Goal: Task Accomplishment & Management: Use online tool/utility

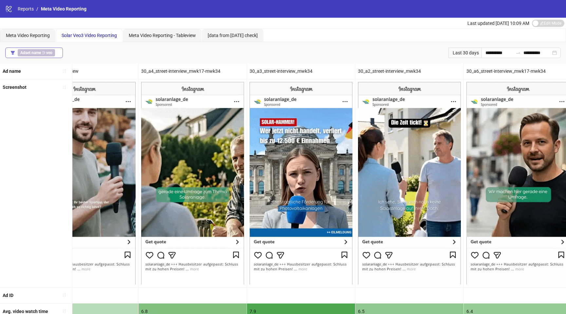
click at [31, 53] on b "Adset name" at bounding box center [30, 52] width 21 height 5
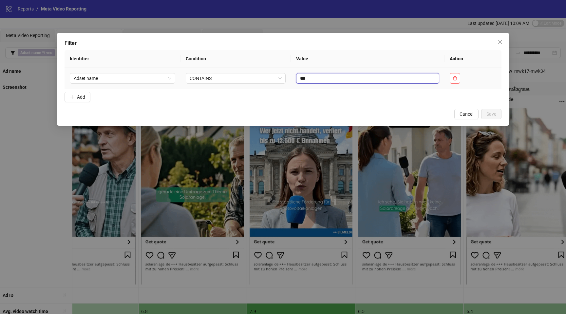
click at [327, 79] on input "***" at bounding box center [367, 78] width 143 height 10
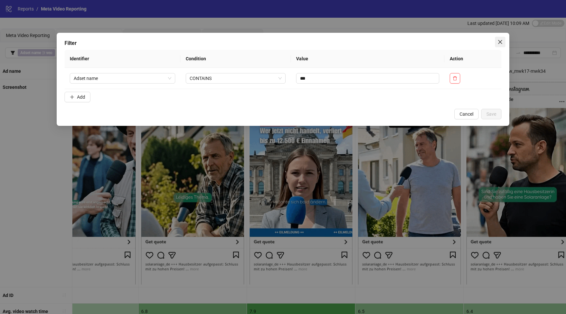
click at [496, 40] on span "Close" at bounding box center [500, 41] width 10 height 5
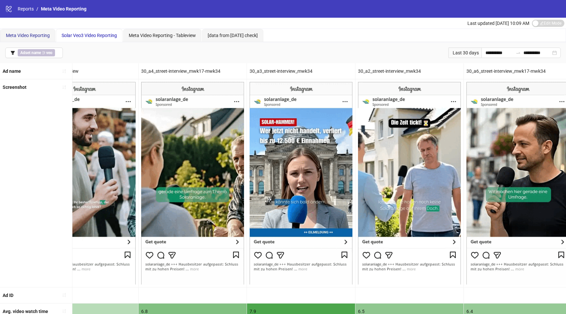
click at [18, 35] on span "Meta Video Reporting" at bounding box center [28, 35] width 44 height 5
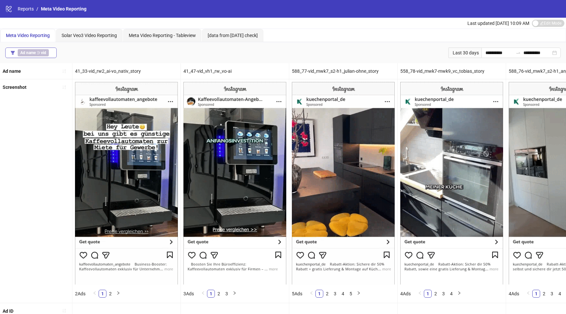
click at [28, 52] on b "Ad name" at bounding box center [27, 52] width 15 height 5
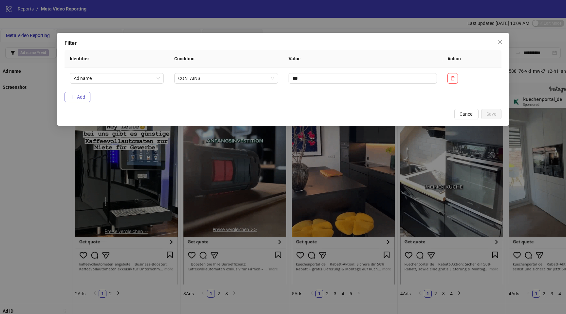
click at [78, 96] on span "Add" at bounding box center [81, 96] width 8 height 5
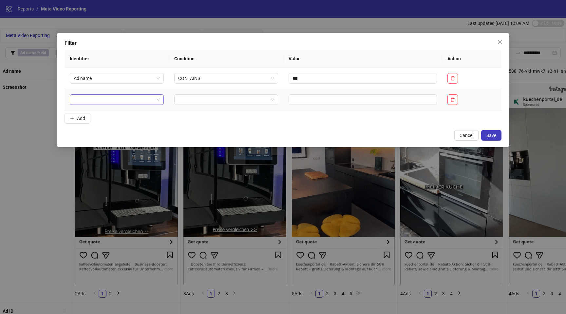
click at [95, 103] on input "search" at bounding box center [114, 100] width 80 height 10
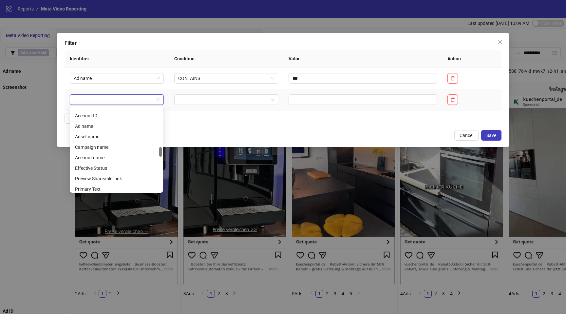
scroll to position [341, 0]
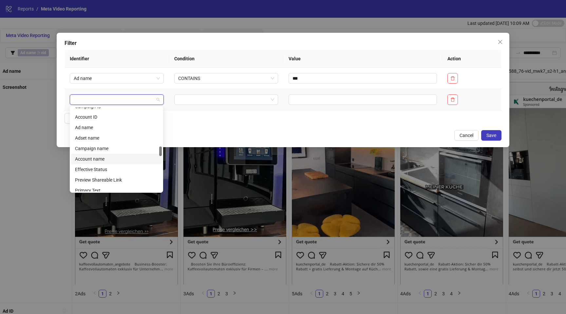
click at [97, 159] on div "Account name" at bounding box center [116, 158] width 83 height 7
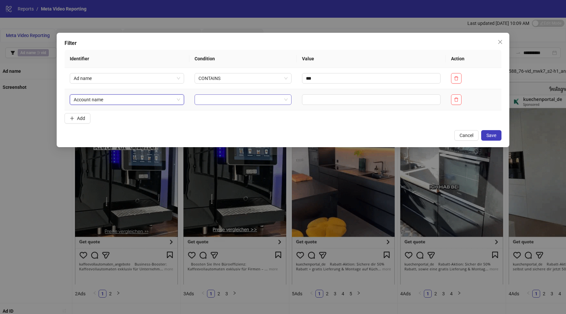
click at [247, 100] on input "search" at bounding box center [239, 100] width 83 height 10
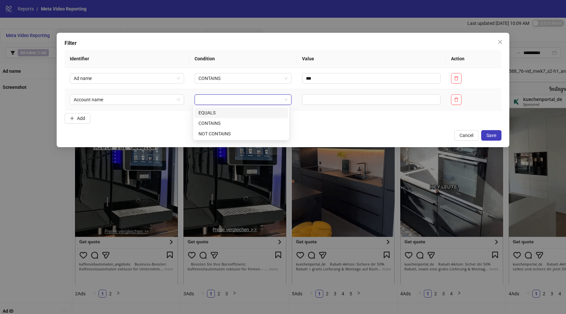
click at [229, 114] on div "EQUALS" at bounding box center [240, 112] width 85 height 7
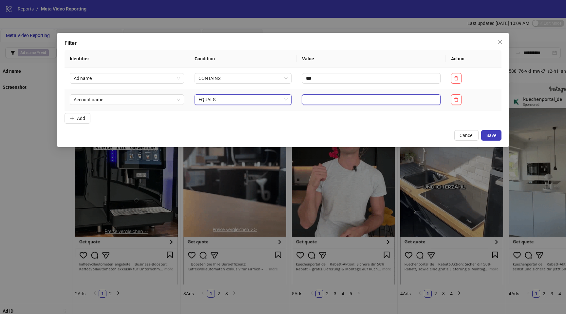
click at [324, 99] on input "text" at bounding box center [371, 99] width 139 height 10
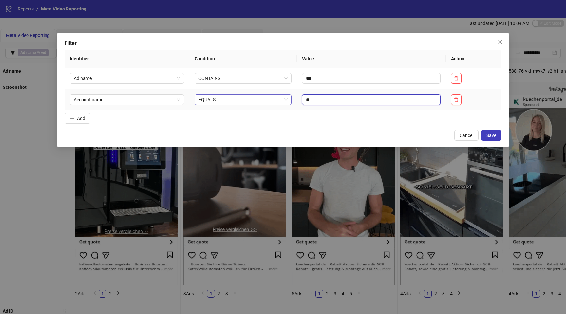
click at [256, 102] on span "EQUALS" at bounding box center [242, 100] width 89 height 10
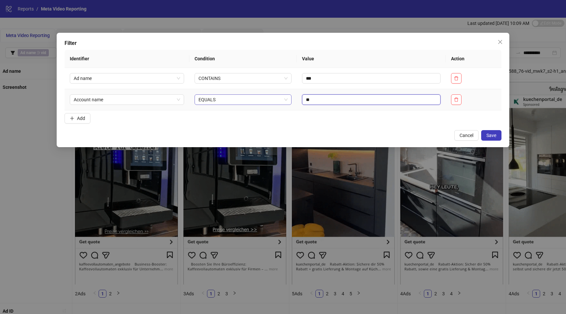
type input "**"
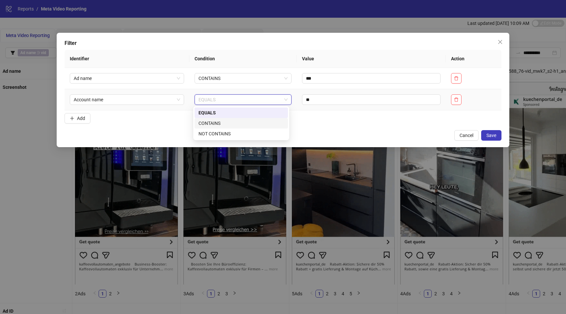
click at [241, 123] on div "CONTAINS" at bounding box center [240, 122] width 85 height 7
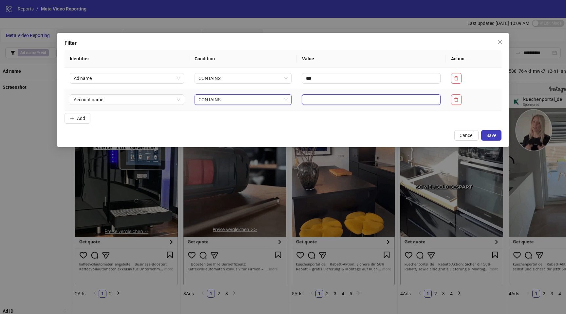
click at [367, 104] on input "text" at bounding box center [371, 99] width 139 height 10
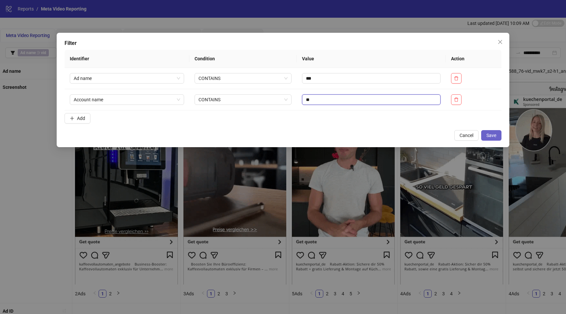
type input "**"
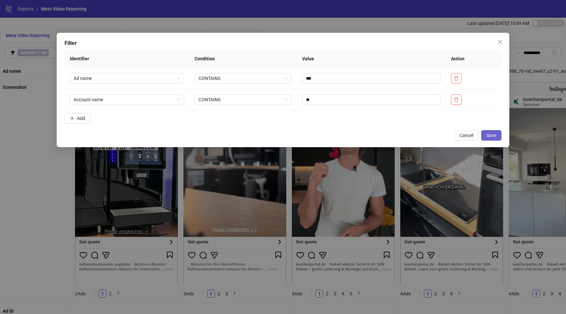
click at [493, 137] on span "Save" at bounding box center [491, 135] width 10 height 5
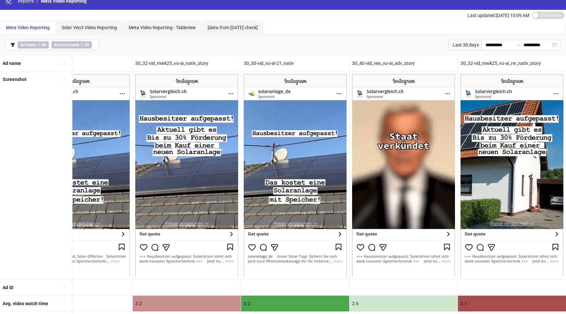
scroll to position [0, 0]
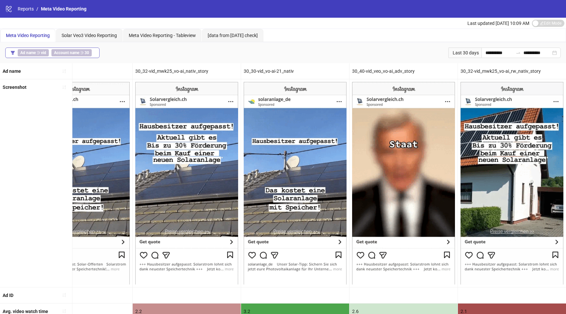
click at [35, 51] on b "Ad name" at bounding box center [27, 52] width 15 height 5
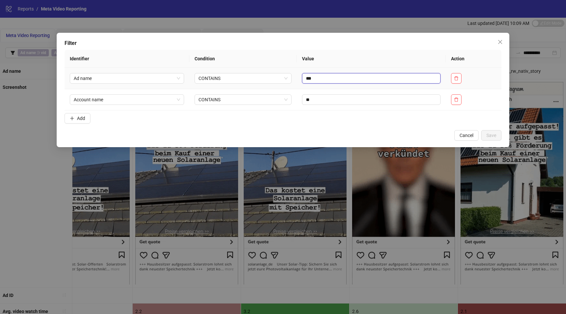
click at [330, 78] on input "***" at bounding box center [371, 78] width 139 height 10
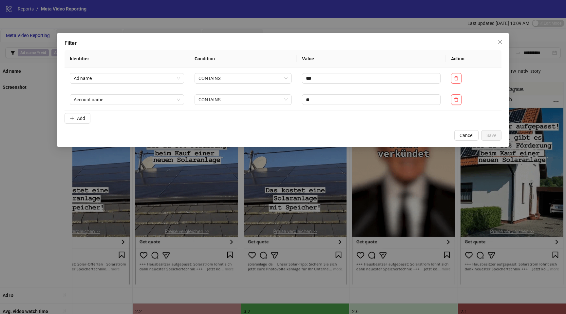
click at [183, 127] on div "Filter Identifier Condition Value Action Ad name CONTAINS *** Account name CONT…" at bounding box center [283, 90] width 452 height 114
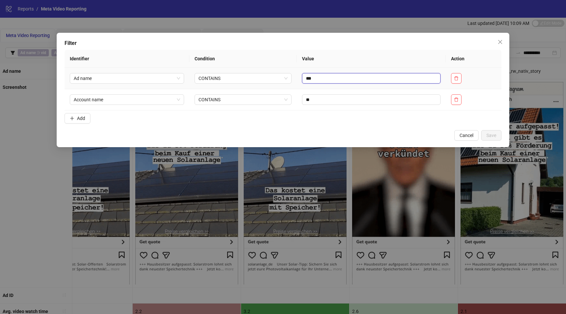
click at [326, 76] on input "***" at bounding box center [371, 78] width 139 height 10
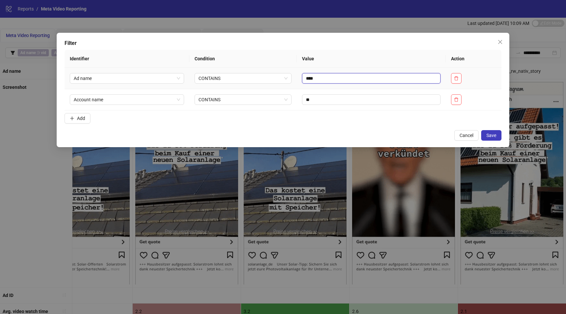
type input "***"
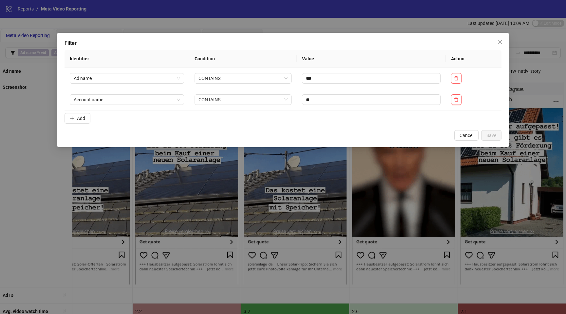
click at [286, 116] on form "Identifier Condition Value Action Ad name CONTAINS *** Account name CONTAINS **…" at bounding box center [282, 88] width 437 height 76
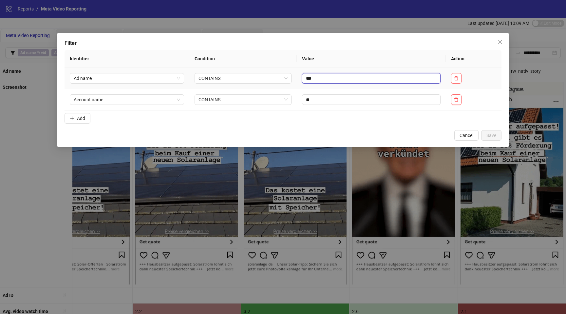
click at [325, 77] on input "***" at bounding box center [371, 78] width 139 height 10
click at [86, 117] on button "Add" at bounding box center [77, 118] width 26 height 10
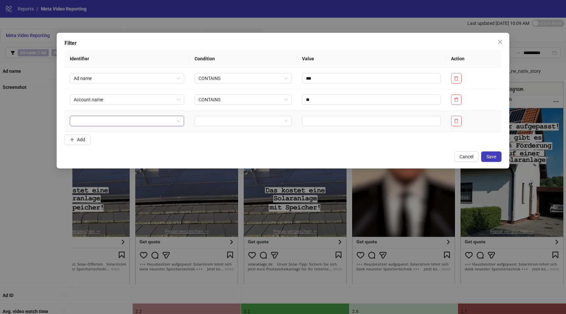
click at [99, 124] on input "search" at bounding box center [124, 121] width 101 height 10
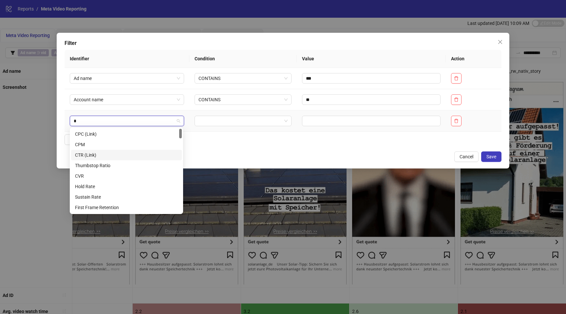
type input "**"
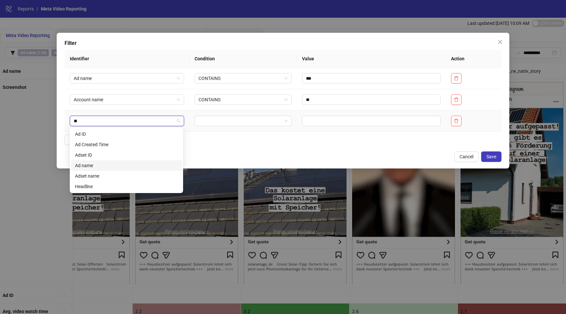
click at [101, 168] on div "Ad name" at bounding box center [126, 165] width 103 height 7
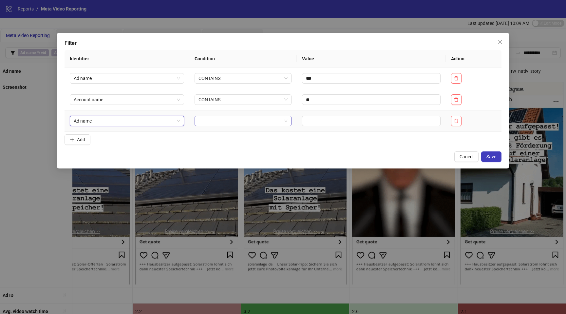
click at [248, 119] on input "search" at bounding box center [239, 121] width 83 height 10
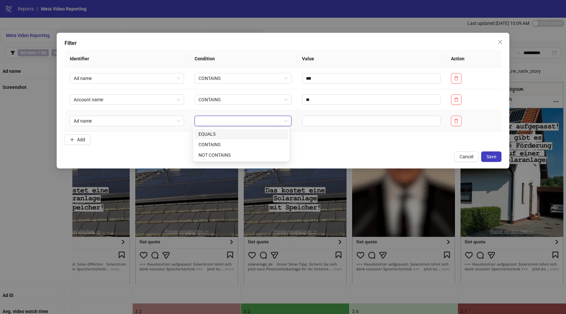
click at [225, 134] on div "EQUALS" at bounding box center [240, 133] width 85 height 7
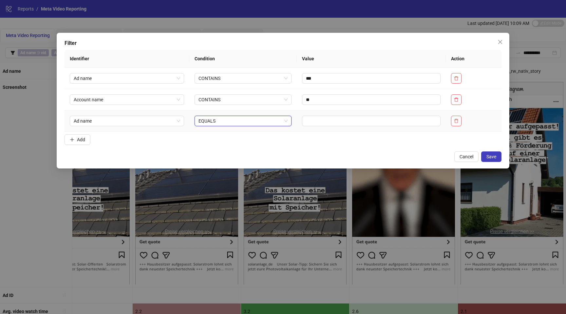
click at [261, 118] on span "EQUALS" at bounding box center [242, 121] width 89 height 10
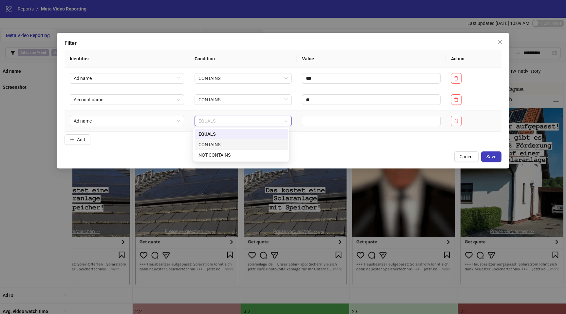
click at [235, 142] on div "CONTAINS" at bounding box center [240, 144] width 85 height 7
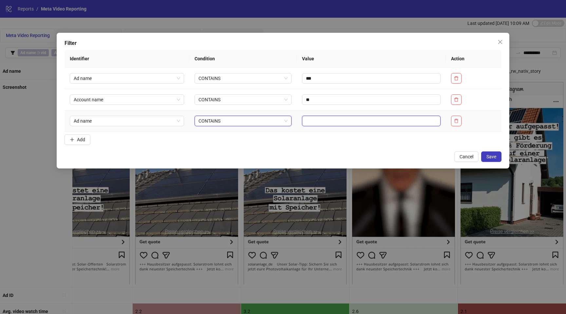
click at [319, 117] on input "text" at bounding box center [371, 121] width 139 height 10
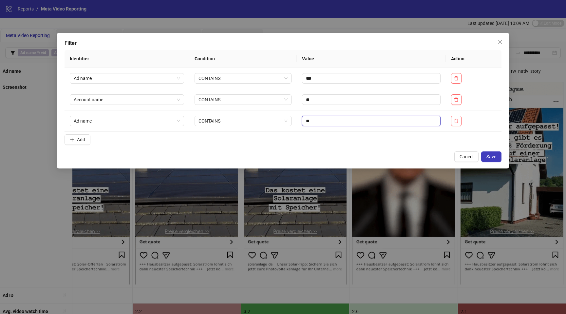
type input "*"
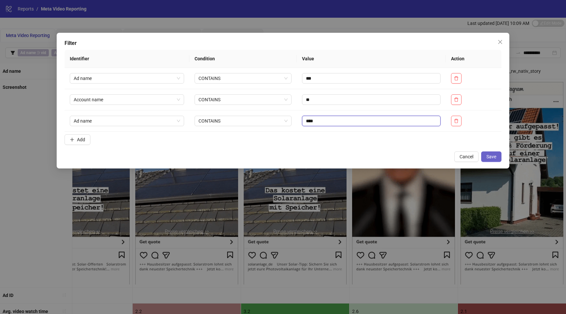
type input "****"
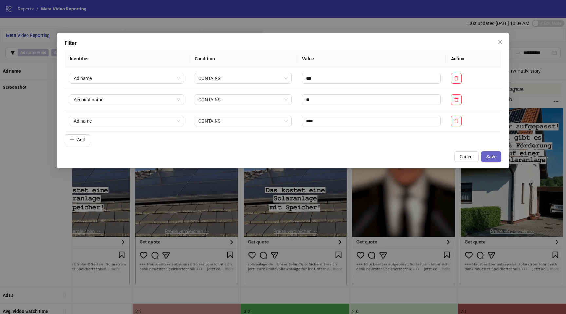
click at [491, 155] on span "Save" at bounding box center [491, 156] width 10 height 5
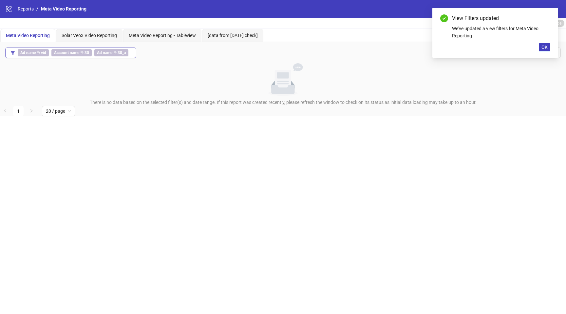
click at [134, 54] on button "Ad name ∋ vid Account name ∋ 30 Ad name ∋ 30_a" at bounding box center [70, 52] width 131 height 10
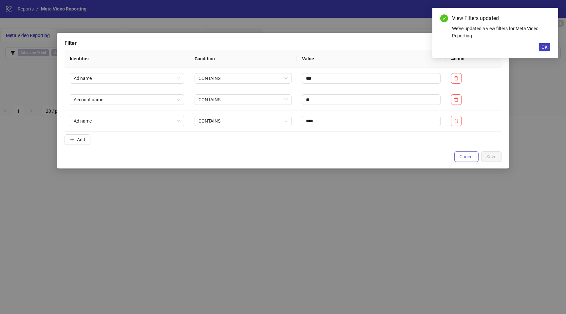
click at [463, 156] on span "Cancel" at bounding box center [466, 156] width 14 height 5
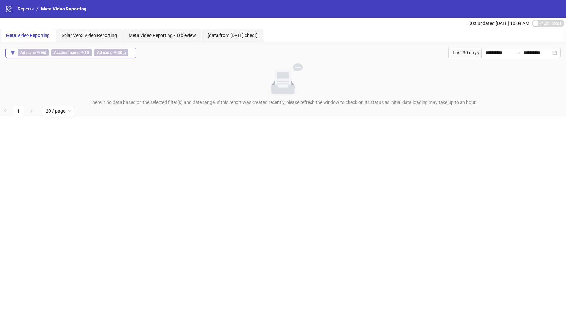
click at [123, 51] on b "30_a" at bounding box center [122, 52] width 8 height 5
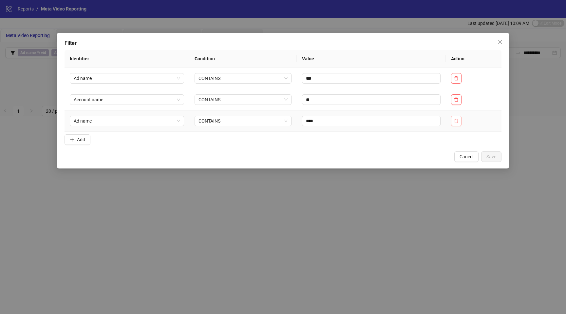
click at [460, 124] on button "button" at bounding box center [456, 121] width 10 height 10
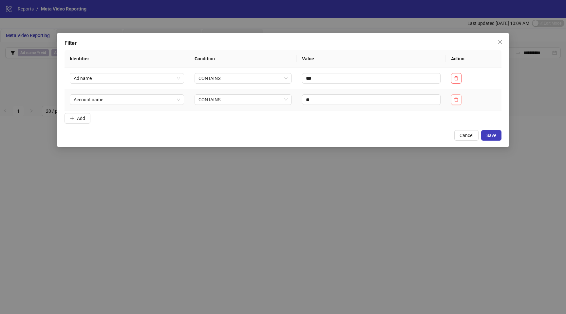
click at [457, 101] on icon "delete" at bounding box center [456, 99] width 4 height 4
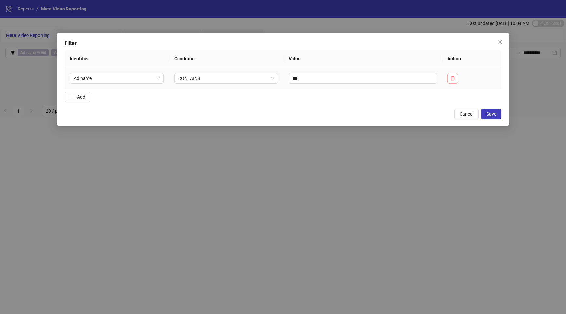
click at [454, 77] on icon "delete" at bounding box center [452, 78] width 5 height 5
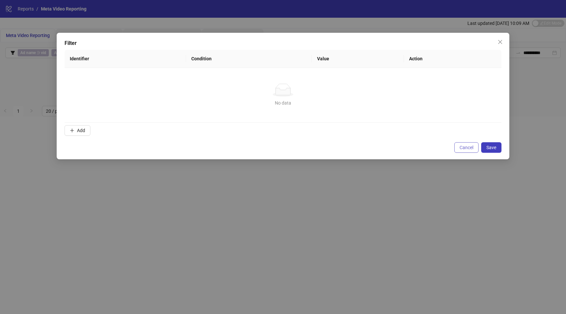
click at [465, 143] on button "Cancel" at bounding box center [466, 147] width 24 height 10
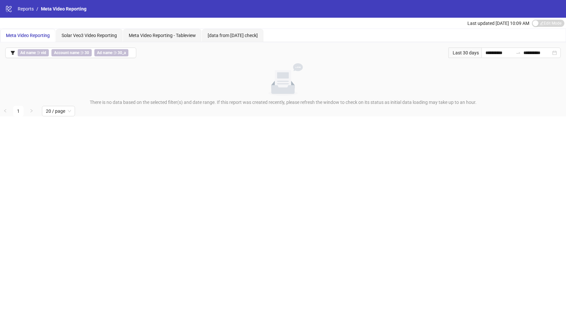
click at [260, 172] on div "**********" at bounding box center [283, 157] width 566 height 314
click at [36, 50] on span "Ad name ∋ vid" at bounding box center [33, 52] width 31 height 7
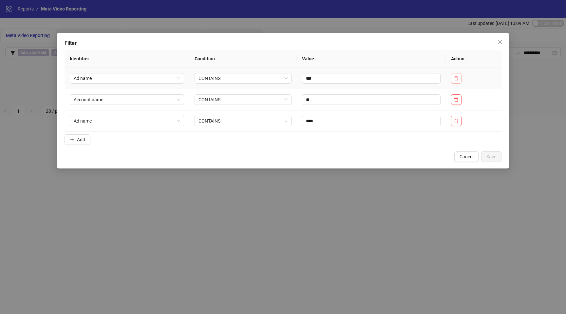
click at [453, 75] on button "button" at bounding box center [456, 78] width 10 height 10
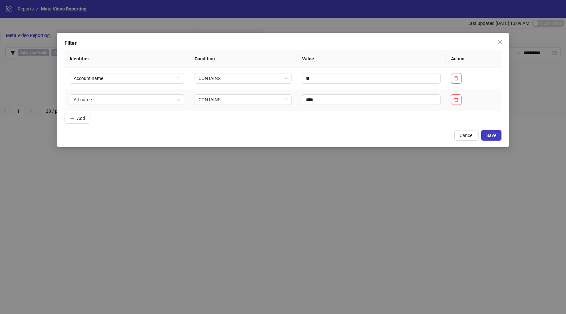
click at [453, 92] on td at bounding box center [474, 99] width 56 height 21
click at [456, 100] on icon "delete" at bounding box center [456, 99] width 5 height 5
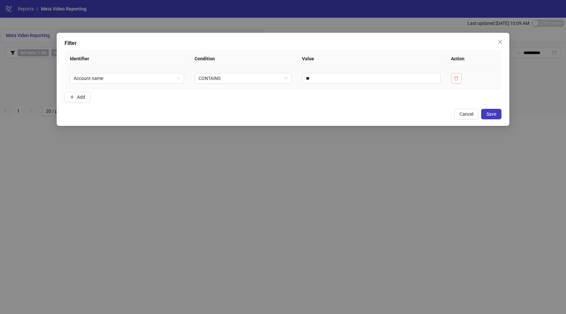
click at [458, 78] on icon "delete" at bounding box center [456, 78] width 4 height 4
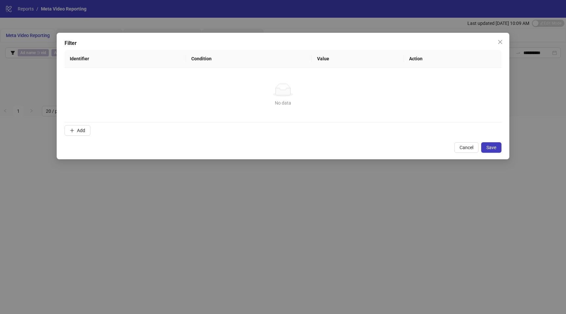
click at [487, 138] on div "Filter Identifier Condition Value Action No data No data Add Cancel Save" at bounding box center [283, 96] width 452 height 126
click at [490, 147] on span "Save" at bounding box center [491, 147] width 10 height 5
click at [499, 37] on button "Close" at bounding box center [500, 42] width 10 height 10
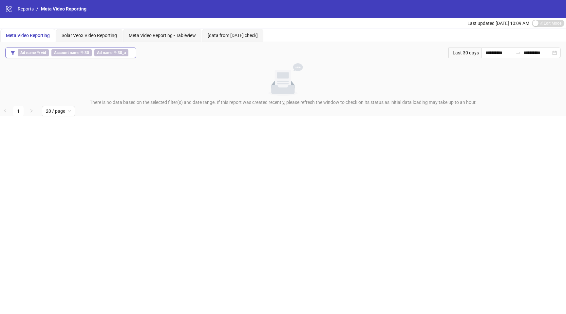
click at [84, 47] on button "Ad name ∋ vid Account name ∋ 30 Ad name ∋ 30_a" at bounding box center [70, 52] width 131 height 10
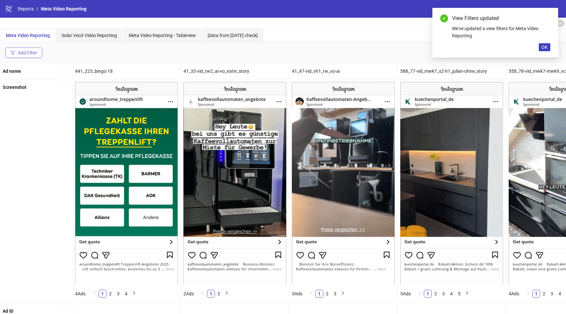
click at [23, 53] on div "Add Filter" at bounding box center [27, 52] width 19 height 5
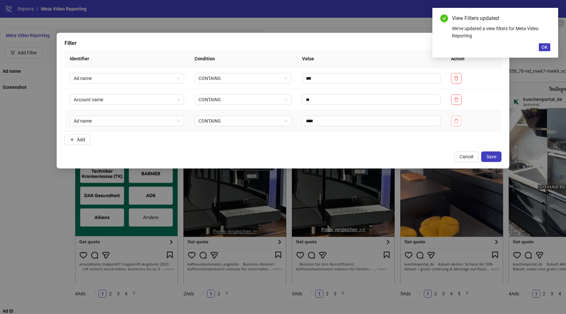
click at [458, 119] on icon "delete" at bounding box center [456, 121] width 5 height 5
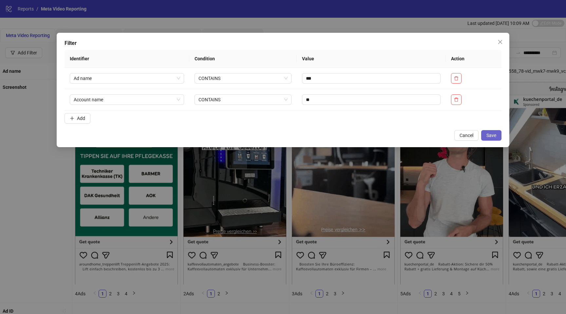
click at [496, 135] on button "Save" at bounding box center [491, 135] width 20 height 10
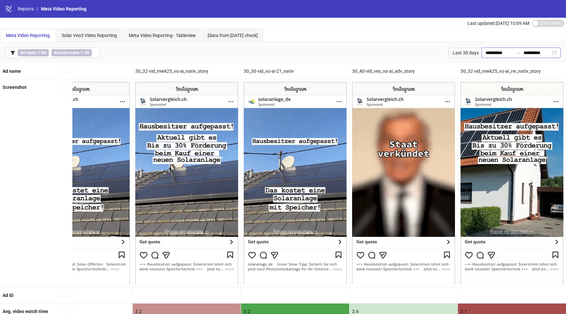
click at [495, 48] on div "**********" at bounding box center [520, 52] width 79 height 10
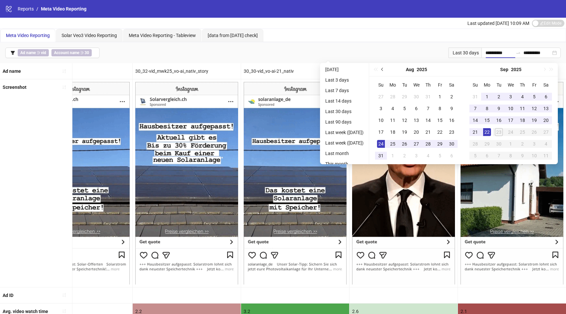
click at [383, 67] on button "Previous month (PageUp)" at bounding box center [382, 69] width 7 height 13
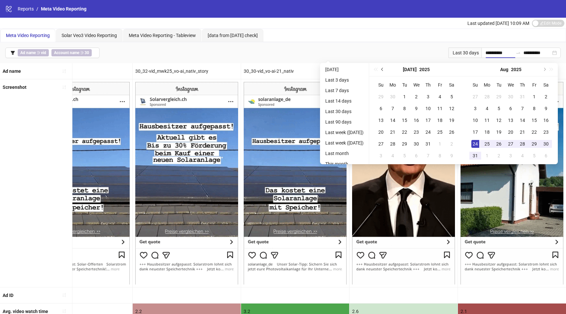
click at [383, 67] on button "Previous month (PageUp)" at bounding box center [382, 69] width 7 height 13
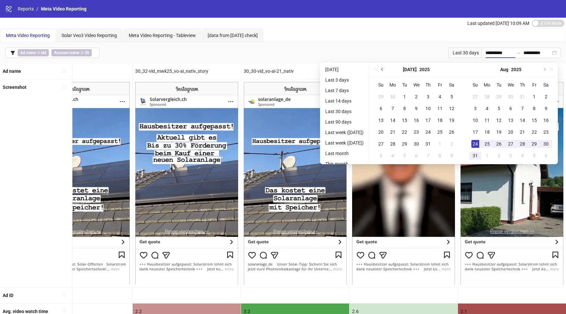
click at [383, 67] on button "Previous month (PageUp)" at bounding box center [382, 69] width 7 height 13
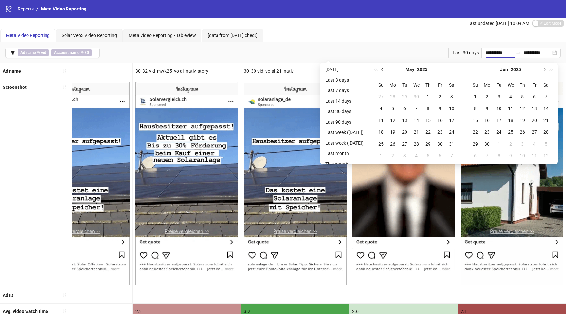
click at [383, 67] on button "Previous month (PageUp)" at bounding box center [382, 69] width 7 height 13
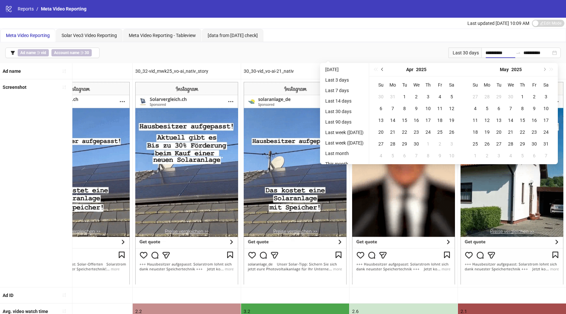
click at [383, 67] on button "Previous month (PageUp)" at bounding box center [382, 69] width 7 height 13
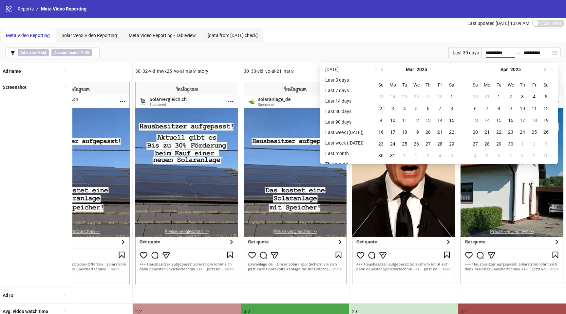
type input "**********"
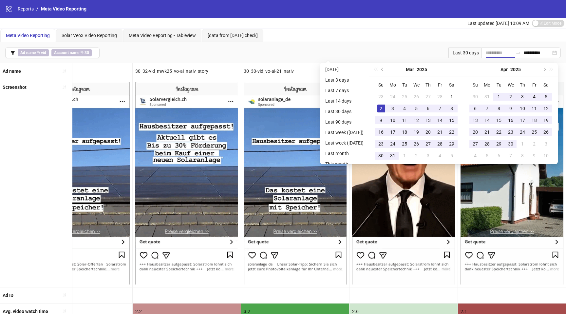
click at [383, 104] on div "2" at bounding box center [381, 108] width 8 height 8
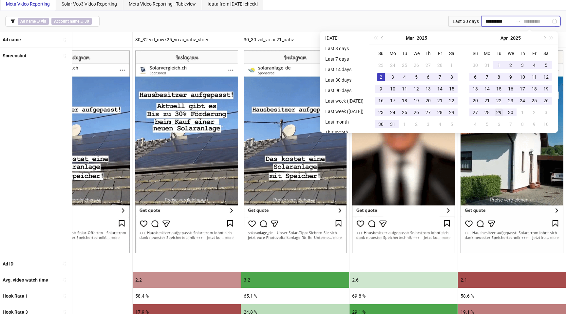
scroll to position [30, 0]
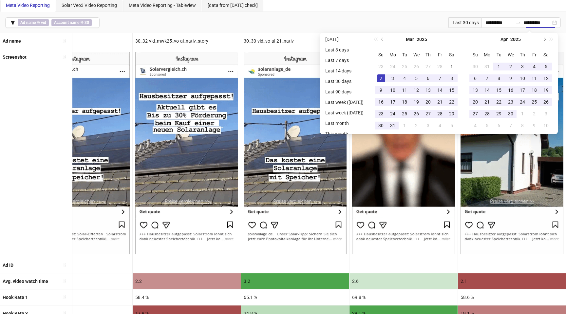
click at [547, 38] on button "Next month (PageDown)" at bounding box center [543, 39] width 7 height 13
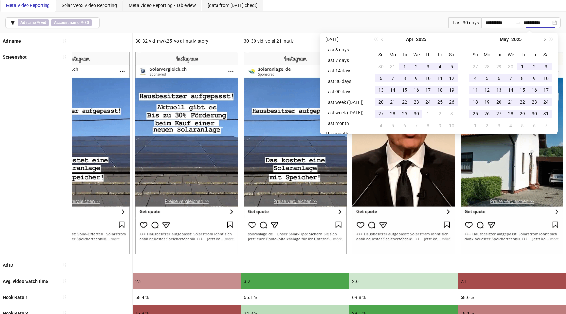
click at [547, 38] on button "Next month (PageDown)" at bounding box center [543, 39] width 7 height 13
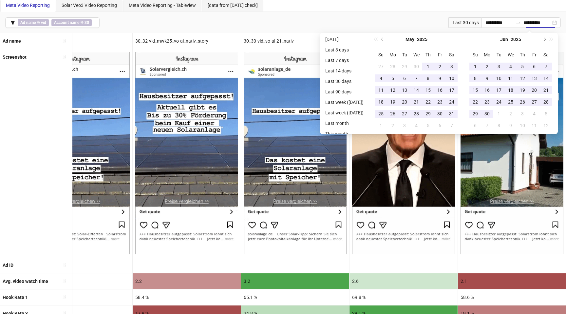
click at [547, 38] on button "Next month (PageDown)" at bounding box center [543, 39] width 7 height 13
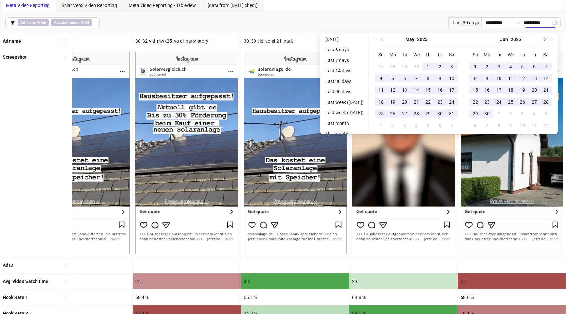
click at [547, 38] on button "Next month (PageDown)" at bounding box center [543, 39] width 7 height 13
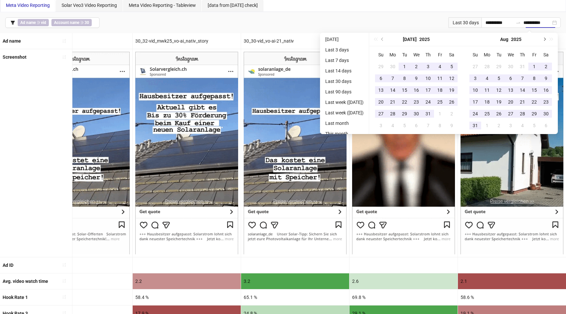
click at [547, 38] on button "Next month (PageDown)" at bounding box center [543, 39] width 7 height 13
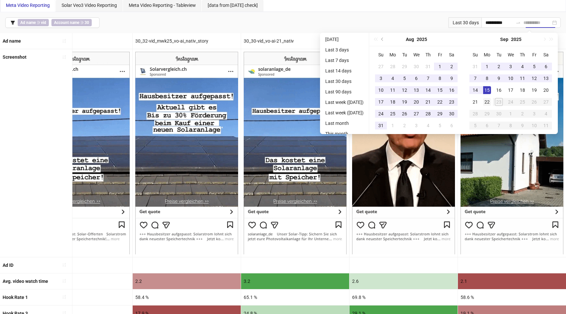
type input "**********"
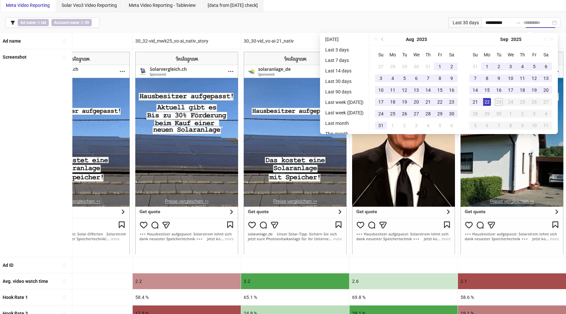
click at [486, 104] on div "22" at bounding box center [487, 102] width 8 height 8
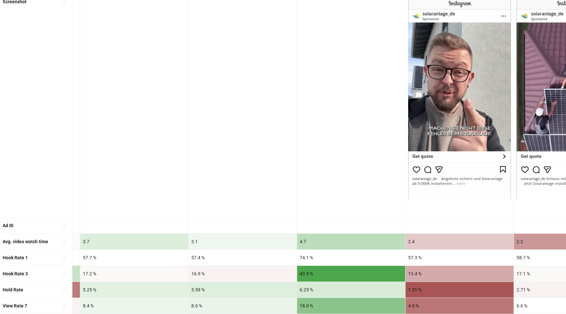
scroll to position [0, 0]
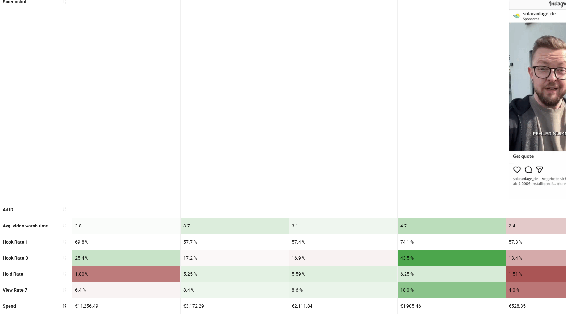
click at [370, 91] on div at bounding box center [343, 97] width 108 height 207
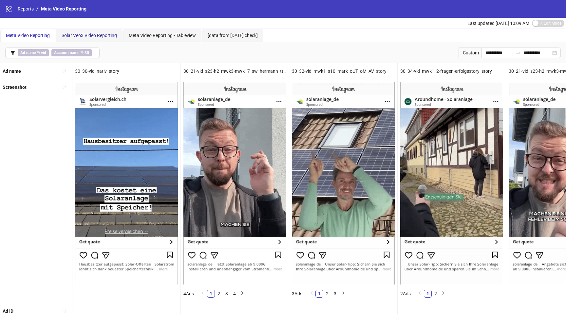
click at [101, 33] on span "Solar Veo3 Video Reporting" at bounding box center [89, 35] width 55 height 5
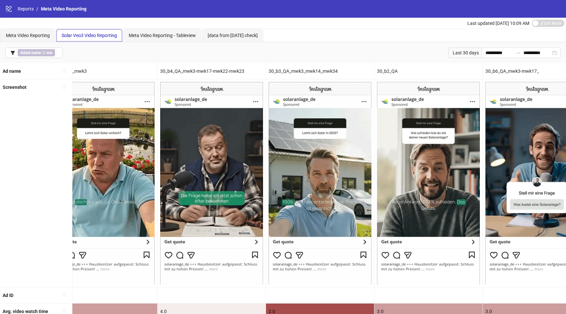
scroll to position [0, 915]
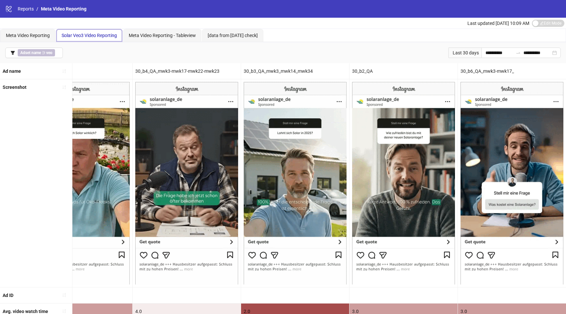
click at [336, 38] on div "Meta Video Reporting Tab 2 of 4 Solar Veo3 Video Reporting Meta Video Reporting…" at bounding box center [282, 35] width 565 height 13
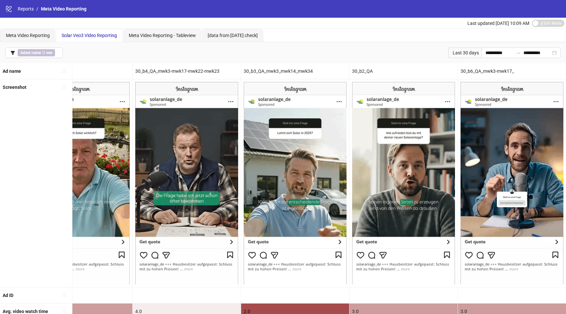
click at [336, 29] on div "Meta Video Reporting Solar Veo3 Video Reporting Meta Video Reporting - Tablevie…" at bounding box center [282, 35] width 565 height 13
